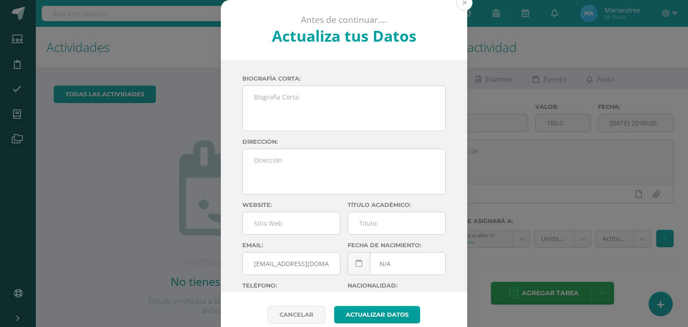
click at [463, 1] on button at bounding box center [465, 3] width 16 height 16
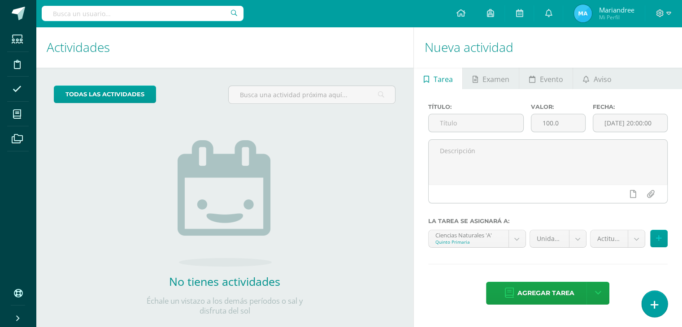
click at [652, 300] on icon at bounding box center [654, 305] width 8 height 10
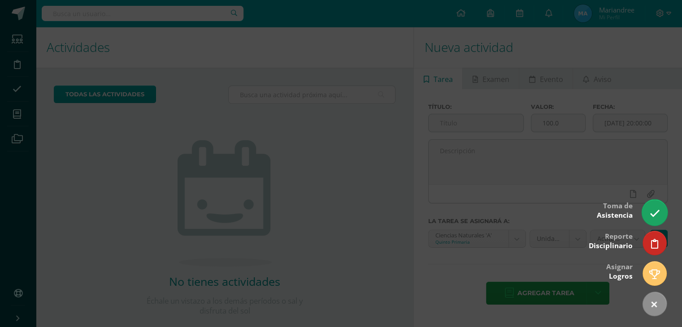
click at [660, 213] on link at bounding box center [654, 212] width 26 height 26
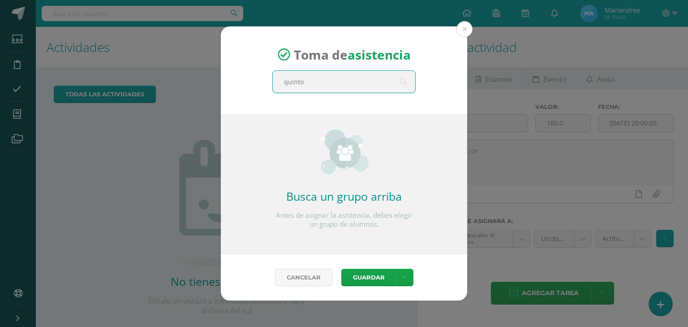
type input "quinto A"
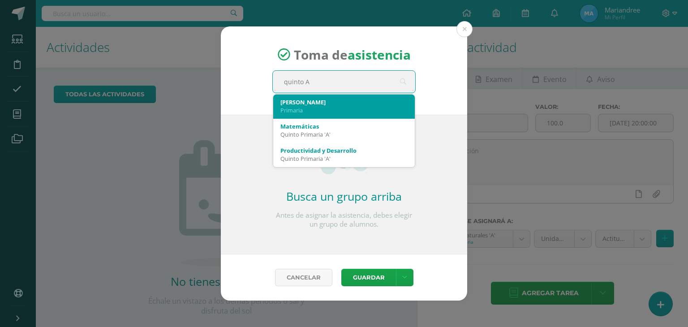
click at [325, 112] on div "Primaria" at bounding box center [344, 110] width 127 height 8
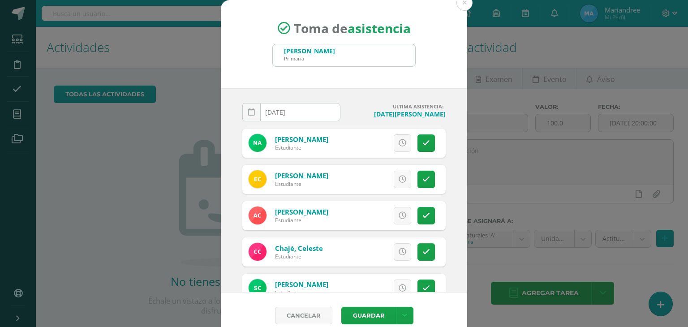
click at [274, 115] on input "[DATE]" at bounding box center [291, 112] width 97 height 17
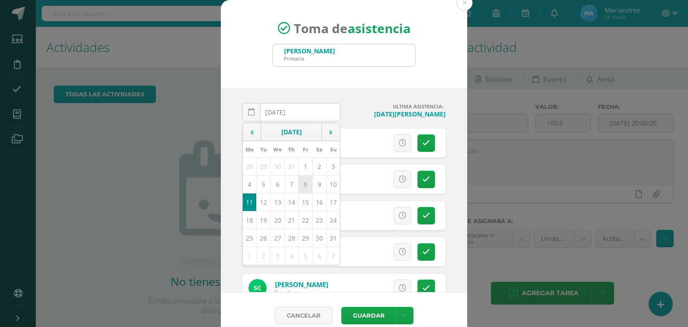
click at [300, 188] on td "8" at bounding box center [305, 184] width 14 height 18
type input "2025-08-08"
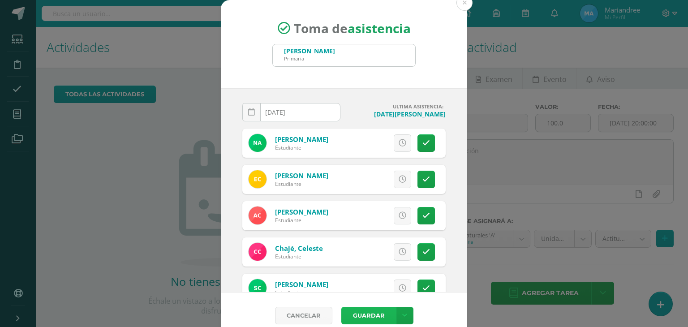
click at [377, 313] on button "Guardar" at bounding box center [369, 315] width 55 height 17
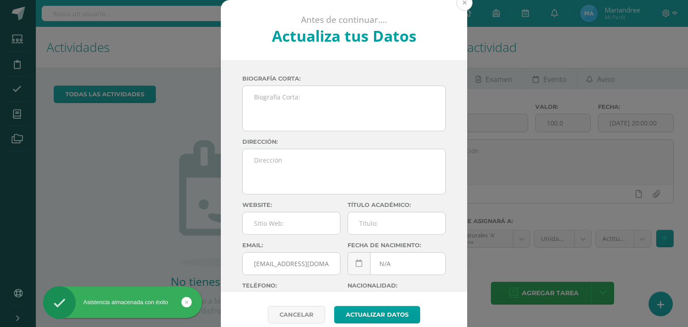
click at [464, 2] on button at bounding box center [465, 3] width 16 height 16
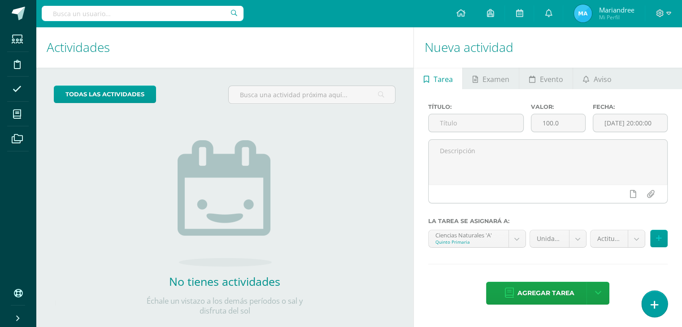
click at [648, 305] on link at bounding box center [654, 304] width 26 height 26
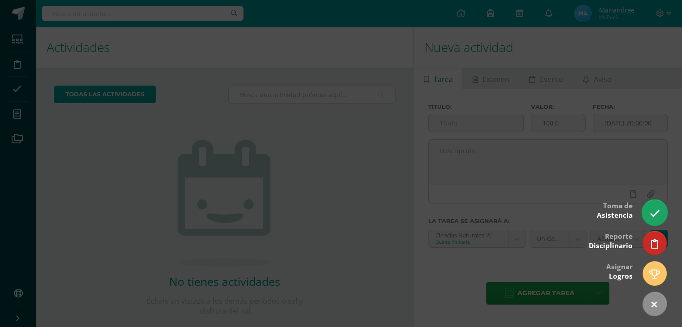
click at [662, 205] on link at bounding box center [654, 212] width 26 height 26
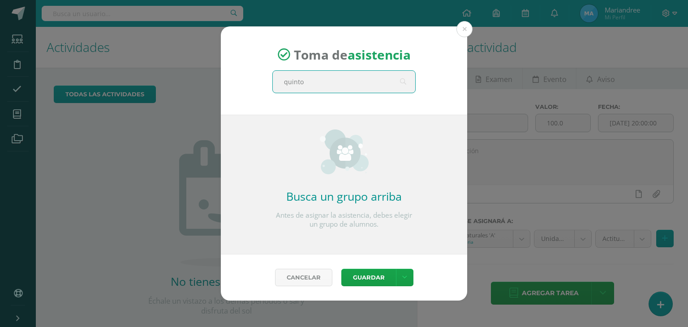
type input "quinto A"
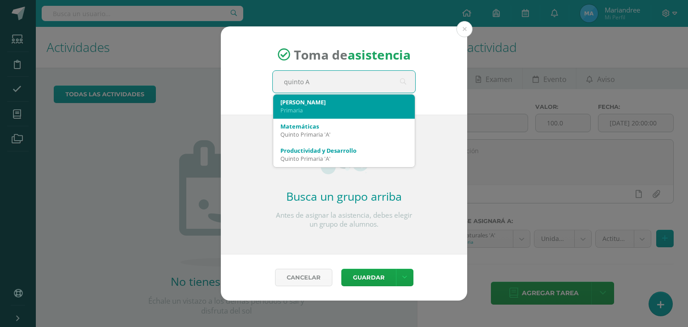
click at [320, 111] on div "Primaria" at bounding box center [344, 110] width 127 height 8
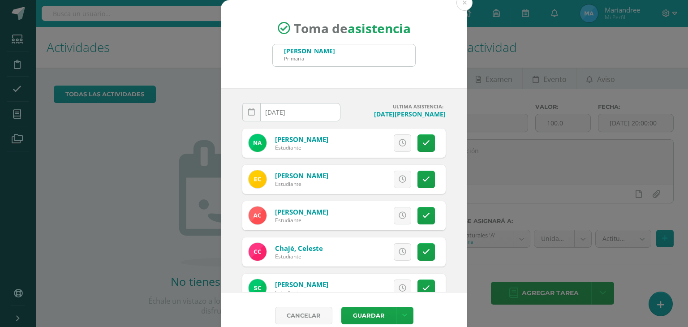
click at [297, 109] on input "[DATE]" at bounding box center [291, 112] width 97 height 17
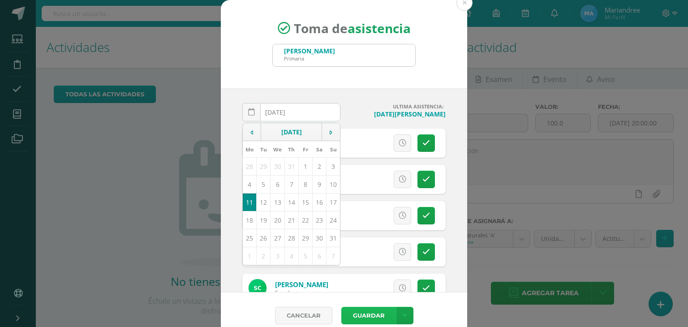
click at [345, 307] on button "Guardar" at bounding box center [369, 315] width 55 height 17
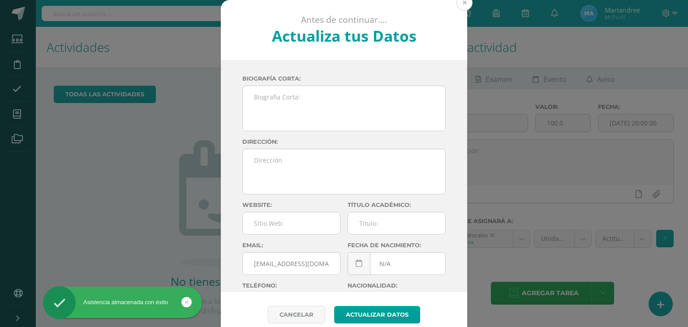
click at [460, 4] on button at bounding box center [465, 3] width 16 height 16
